Goal: Find contact information: Find contact information

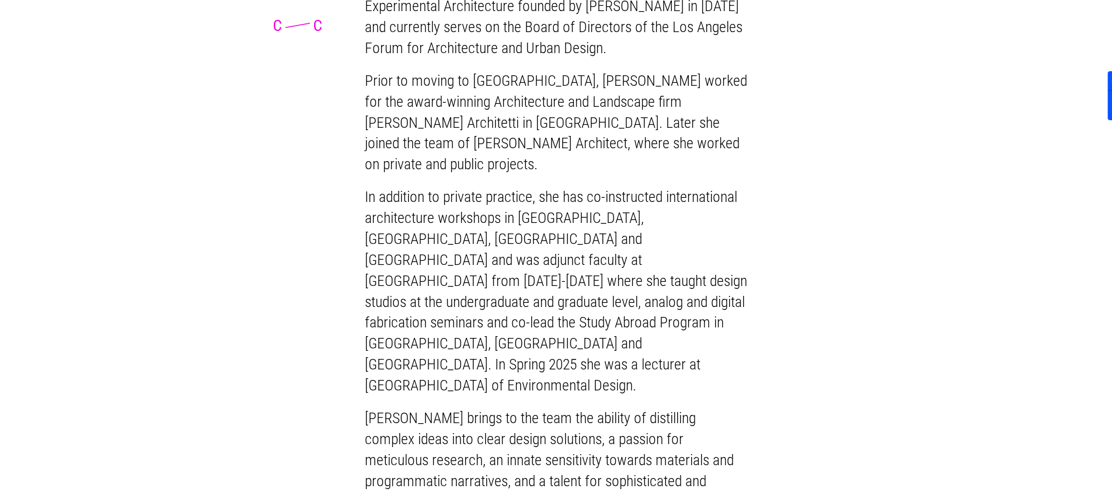
scroll to position [2692, 0]
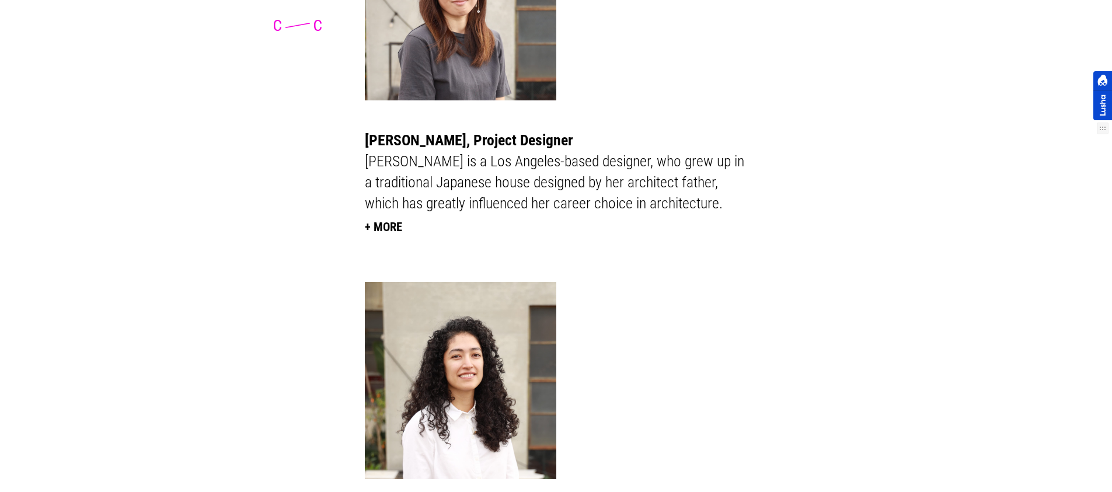
click at [1098, 108] on div at bounding box center [1103, 95] width 19 height 49
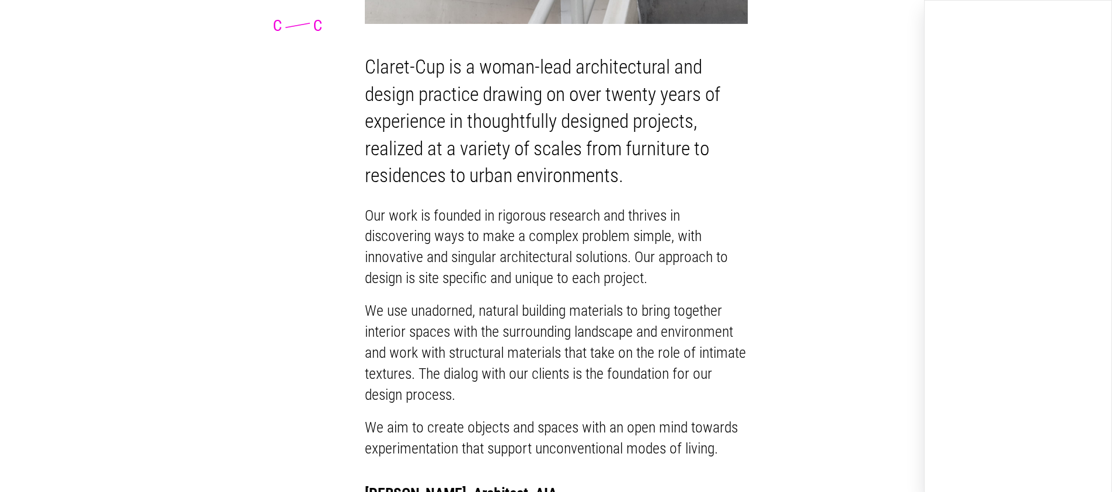
scroll to position [0, 0]
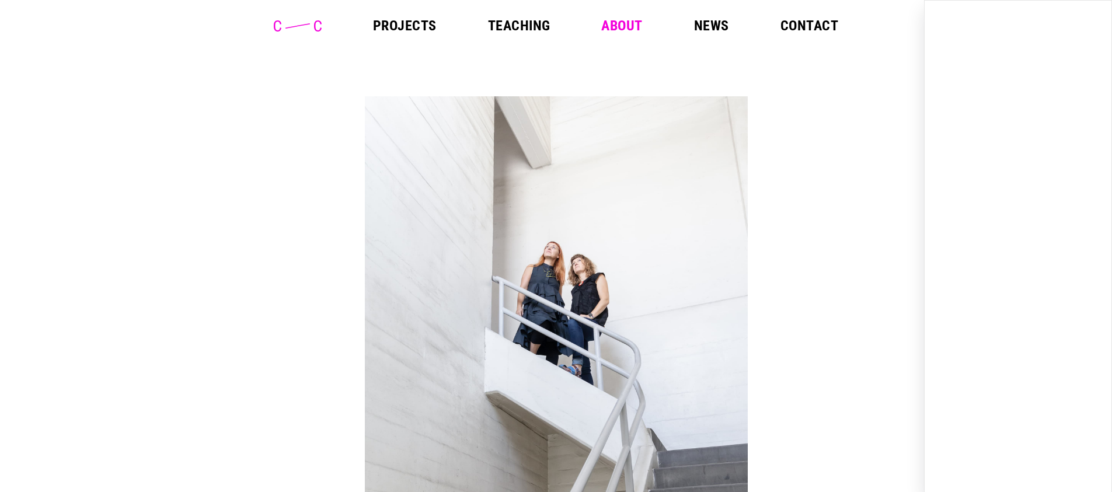
click at [818, 18] on header "Projects Teaching About News Contact" at bounding box center [556, 25] width 1112 height 51
click at [808, 23] on link "Contact" at bounding box center [810, 26] width 58 height 14
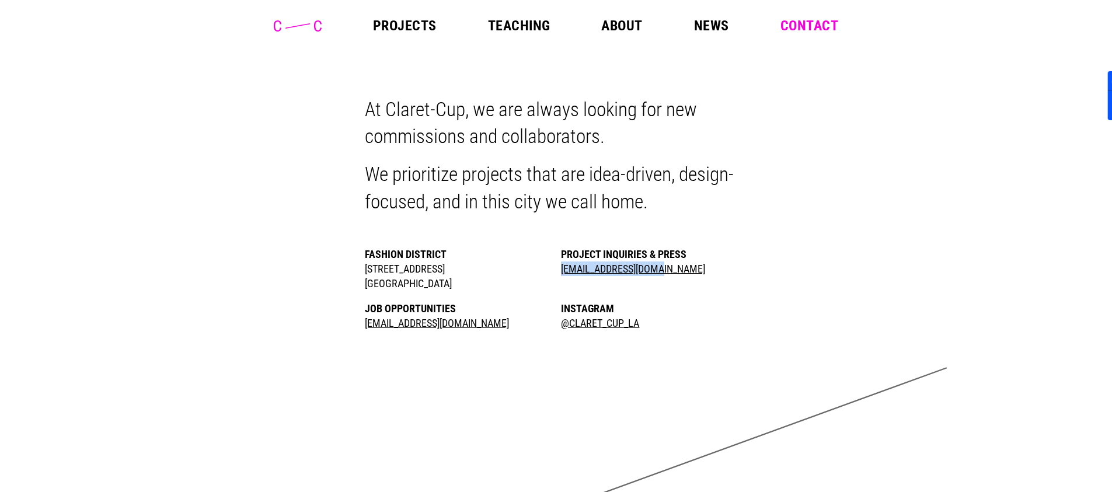
drag, startPoint x: 688, startPoint y: 268, endPoint x: 562, endPoint y: 273, distance: 126.2
click at [562, 273] on li "Project Inquiries & Press hello@claret-cup.com" at bounding box center [654, 269] width 186 height 44
copy link "hello@claret-cup.com"
click at [298, 32] on link at bounding box center [298, 26] width 48 height 13
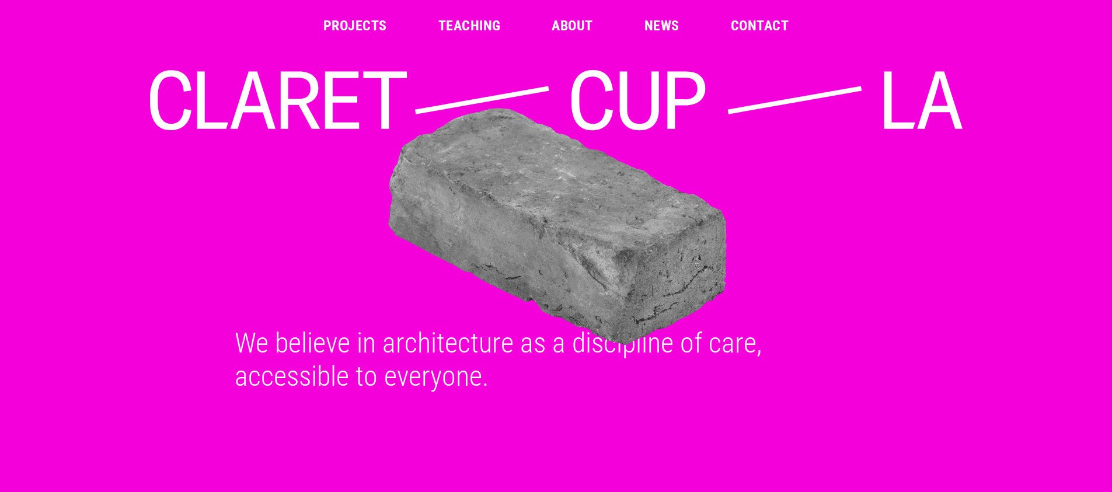
click at [293, 23] on div "Projects Teaching About News Contact" at bounding box center [556, 26] width 1094 height 14
click at [492, 16] on header "Projects Teaching About News Contact" at bounding box center [556, 25] width 1112 height 51
click at [573, 26] on link "About" at bounding box center [572, 26] width 41 height 14
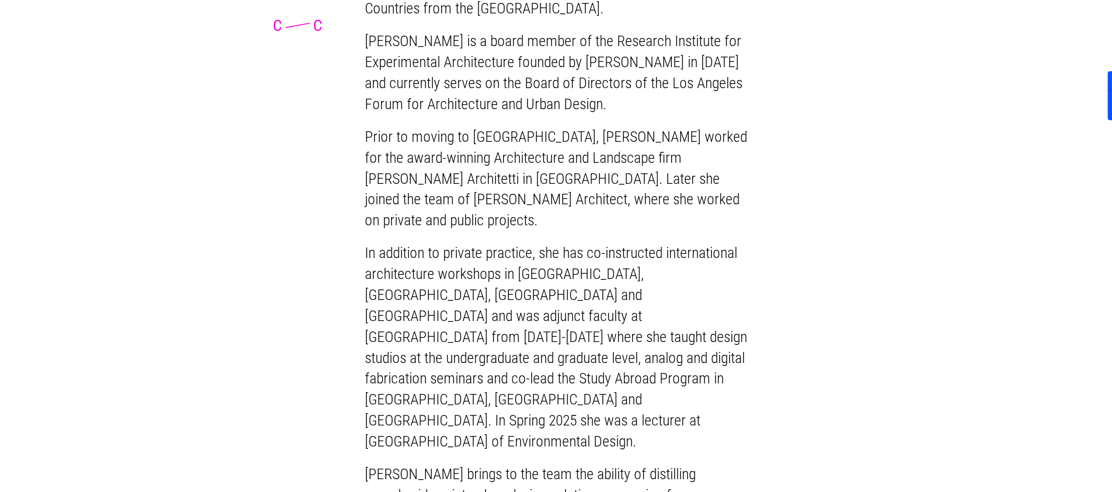
scroll to position [2293, 0]
